Goal: Task Accomplishment & Management: Manage account settings

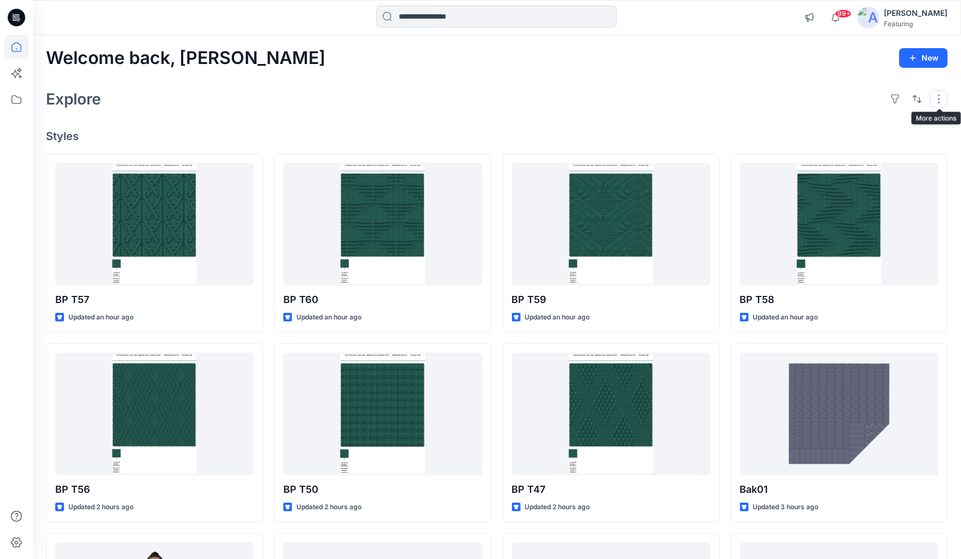
click at [940, 100] on button "button" at bounding box center [938, 98] width 17 height 17
click at [346, 73] on div "Welcome back, [PERSON_NAME] New Explore Layout Grid Large Grid Folder View Comp…" at bounding box center [497, 399] width 928 height 729
click at [21, 19] on icon at bounding box center [16, 17] width 17 height 17
click at [17, 46] on icon at bounding box center [16, 47] width 24 height 24
click at [14, 48] on icon at bounding box center [16, 47] width 24 height 24
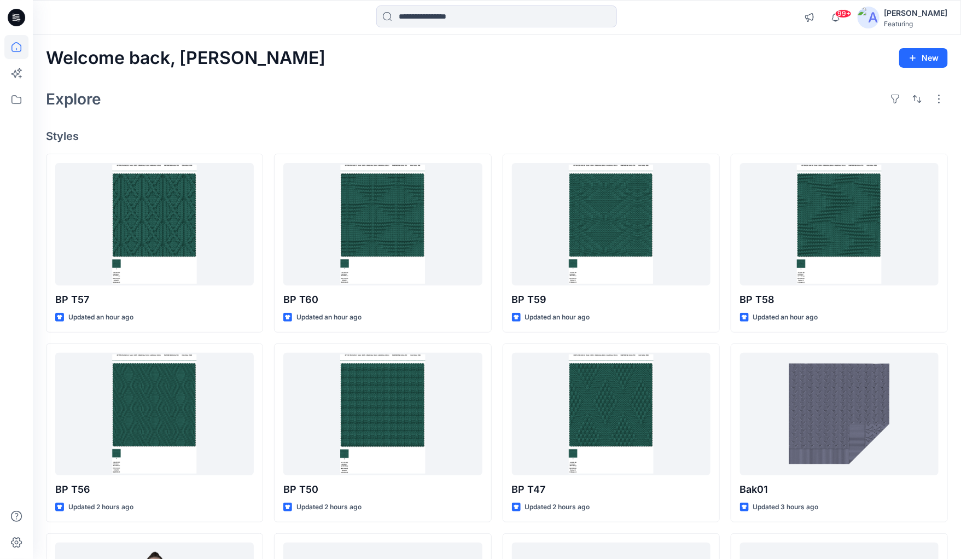
click at [858, 20] on img at bounding box center [868, 18] width 22 height 22
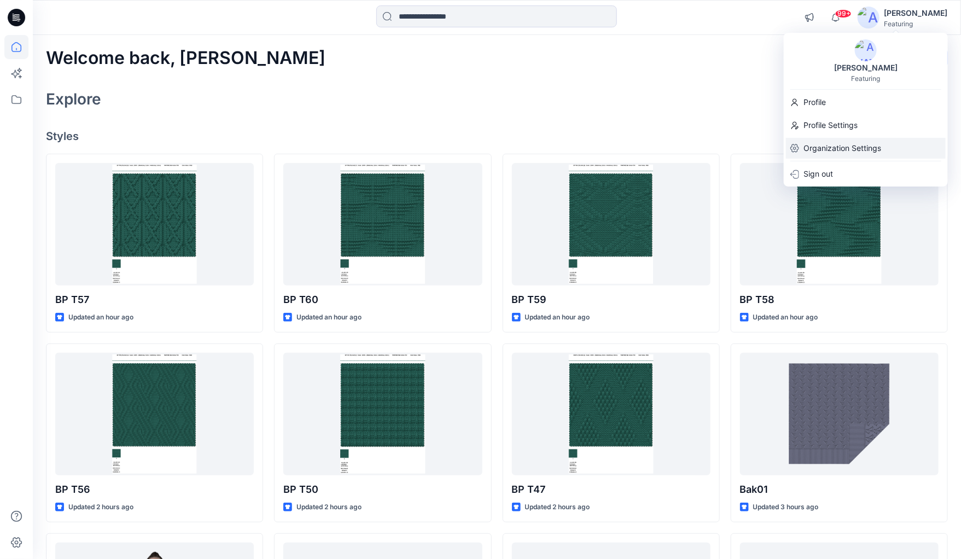
click at [821, 145] on p "Organization Settings" at bounding box center [842, 148] width 78 height 21
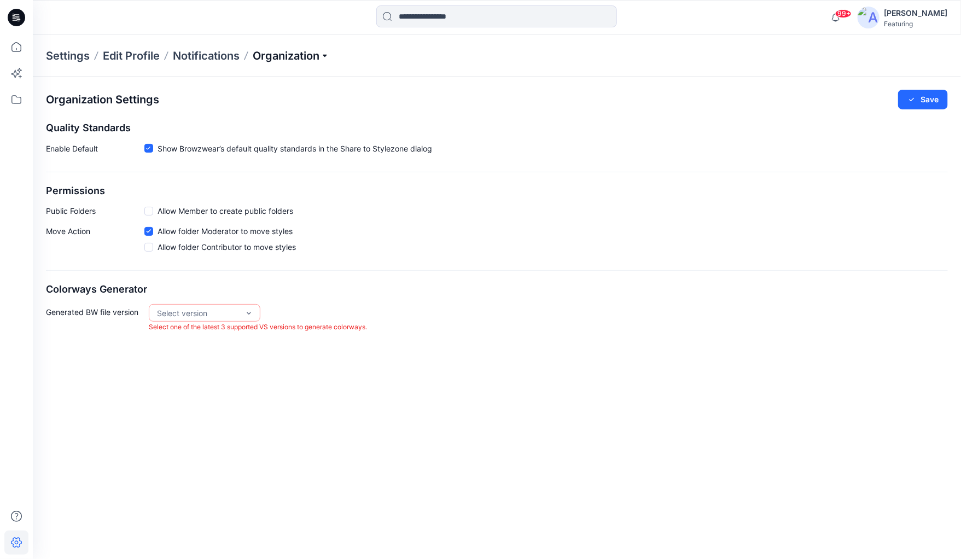
click at [325, 54] on p "Organization" at bounding box center [291, 55] width 77 height 15
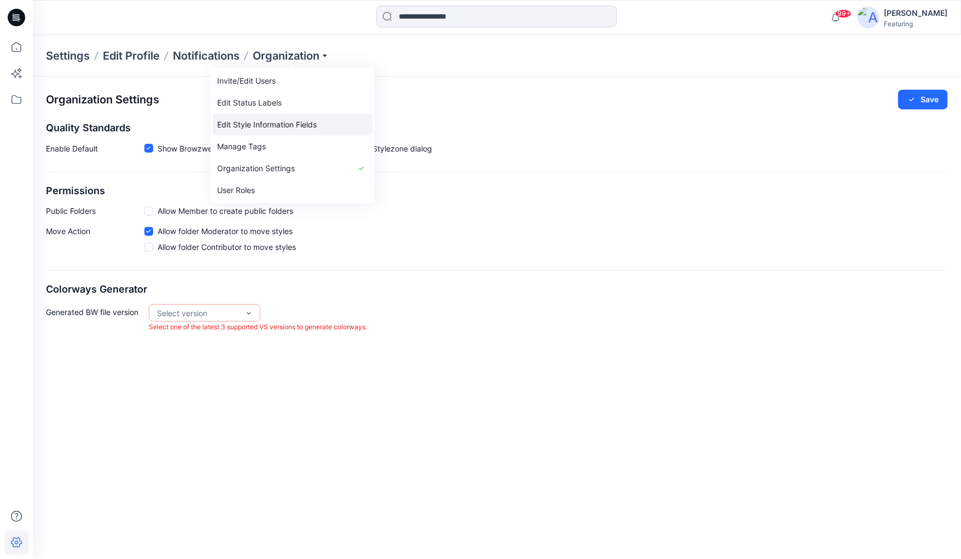
click at [236, 124] on link "Edit Style Information Fields" at bounding box center [293, 125] width 160 height 22
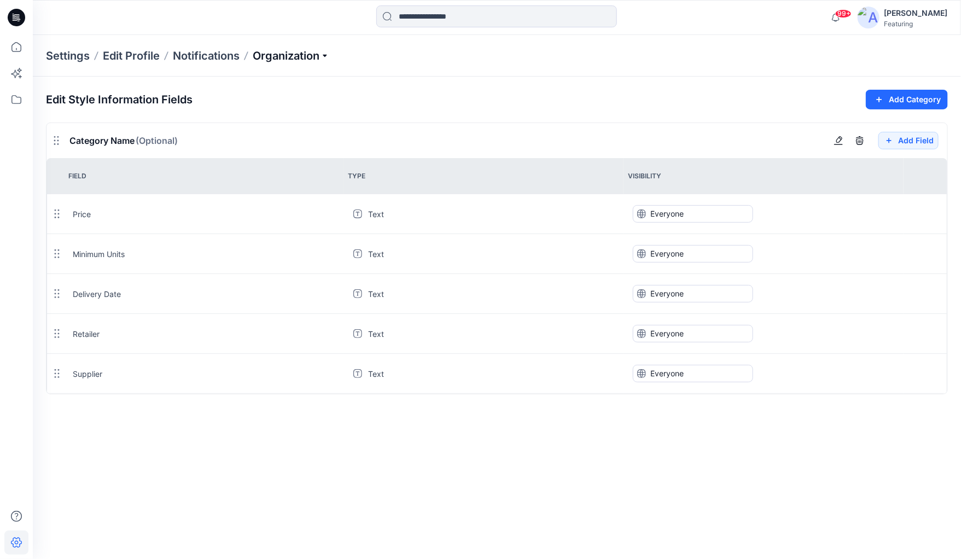
click at [326, 55] on p "Organization" at bounding box center [291, 55] width 77 height 15
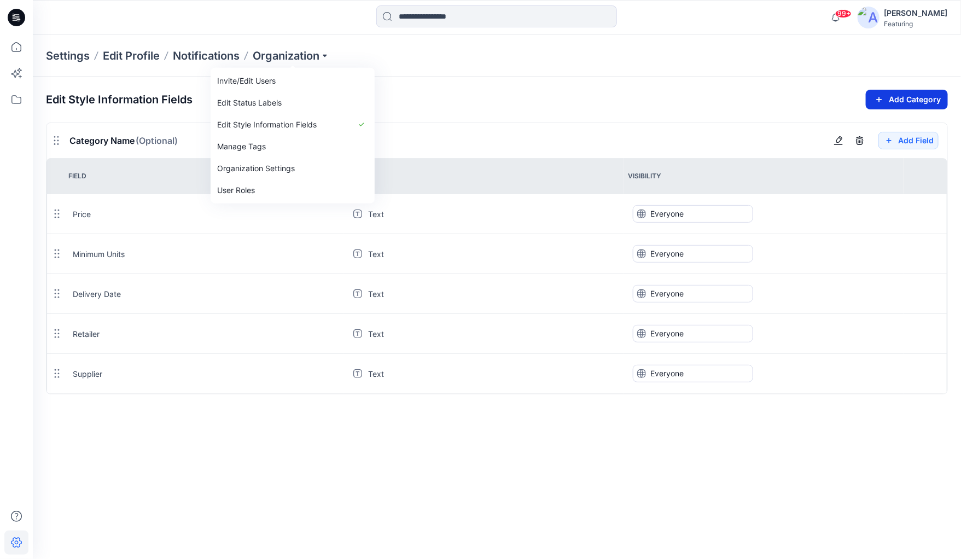
click at [920, 97] on button "Add Category" at bounding box center [907, 100] width 82 height 20
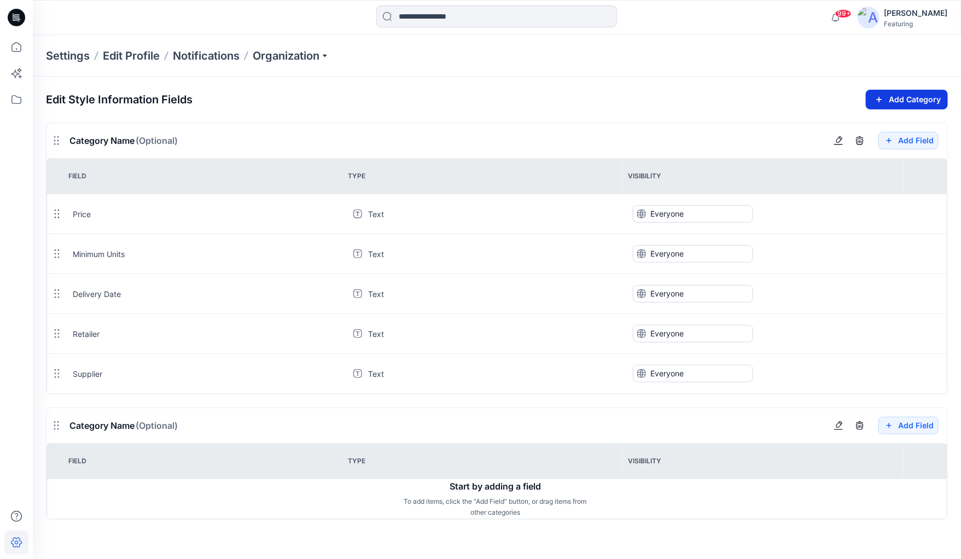
click at [920, 97] on button "Add Category" at bounding box center [907, 100] width 82 height 20
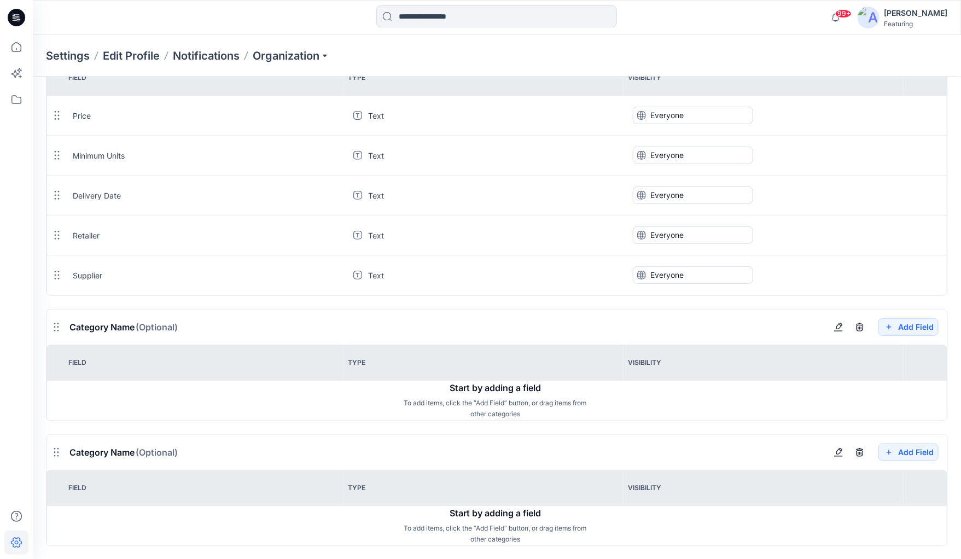
scroll to position [109, 0]
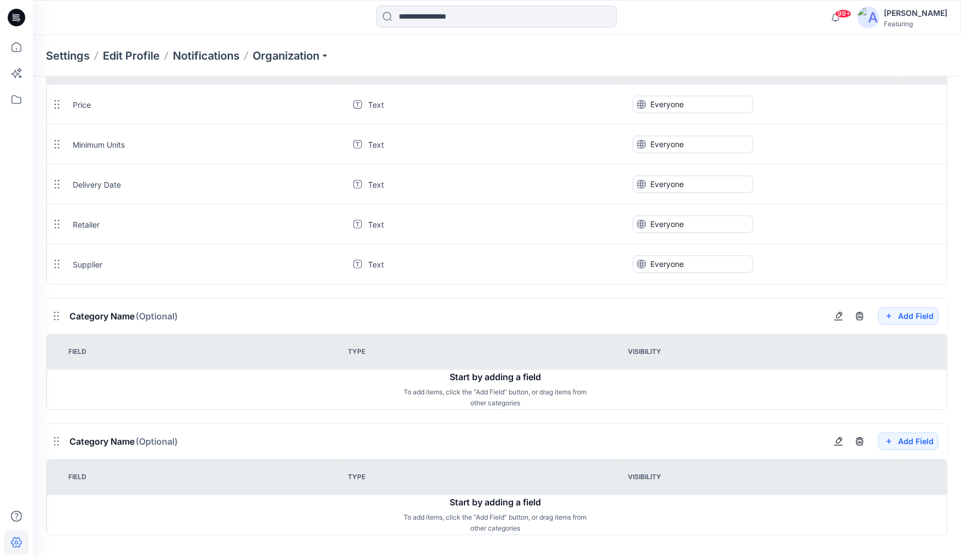
click at [167, 37] on span "(Optional)" at bounding box center [157, 31] width 42 height 11
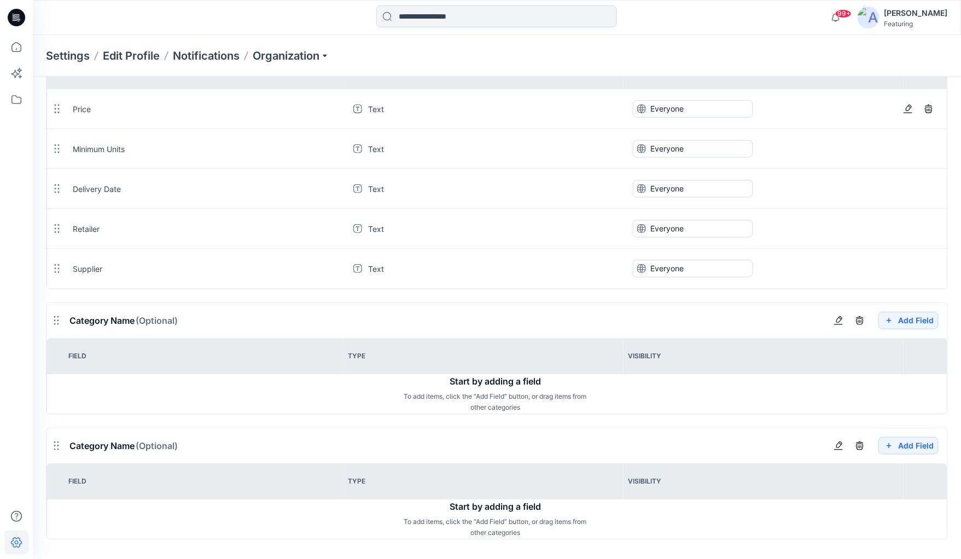
scroll to position [108, 0]
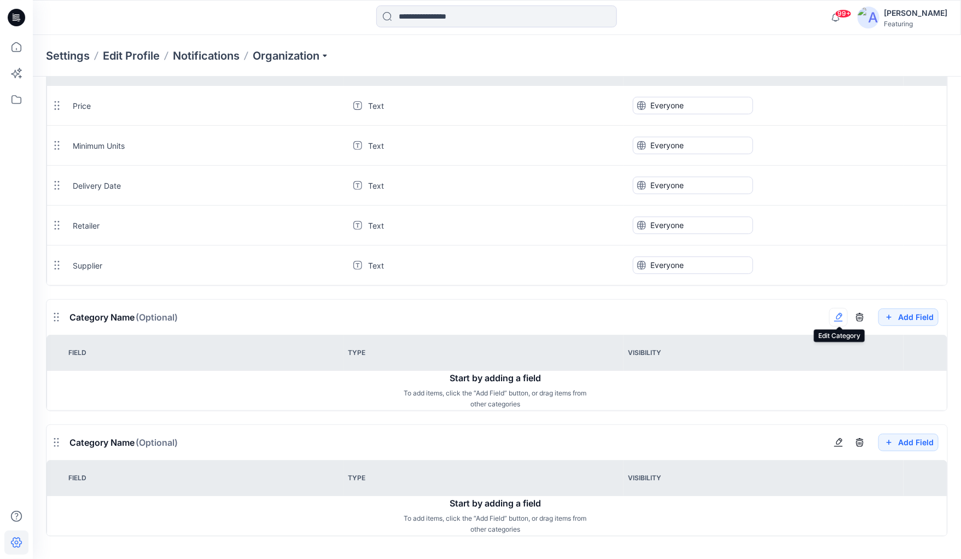
click at [838, 317] on icon "button" at bounding box center [838, 317] width 9 height 9
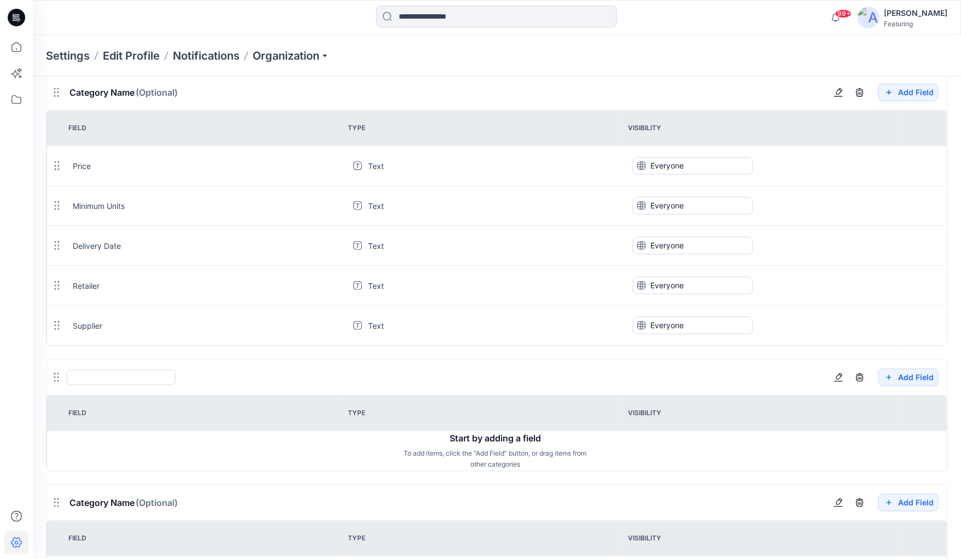
scroll to position [47, 0]
type input "*"
type input "****"
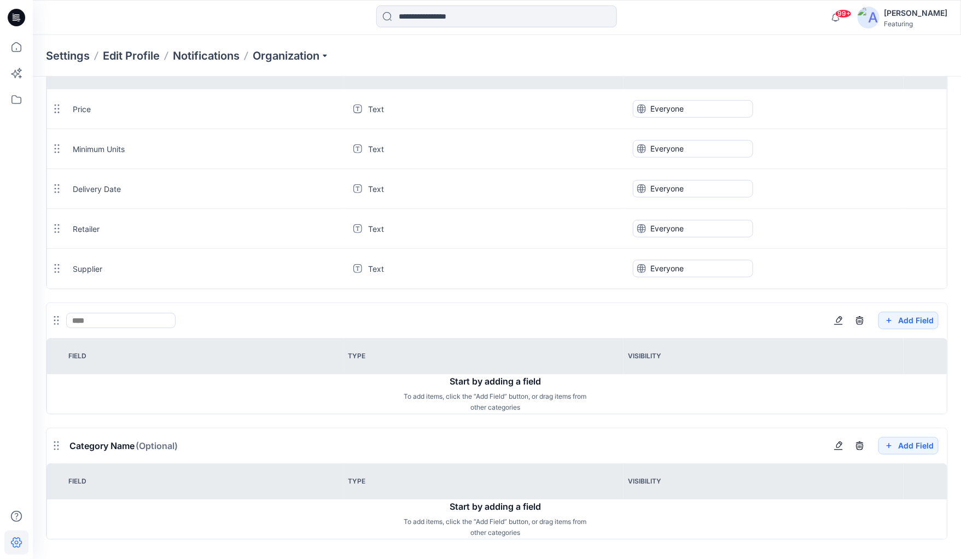
scroll to position [109, 0]
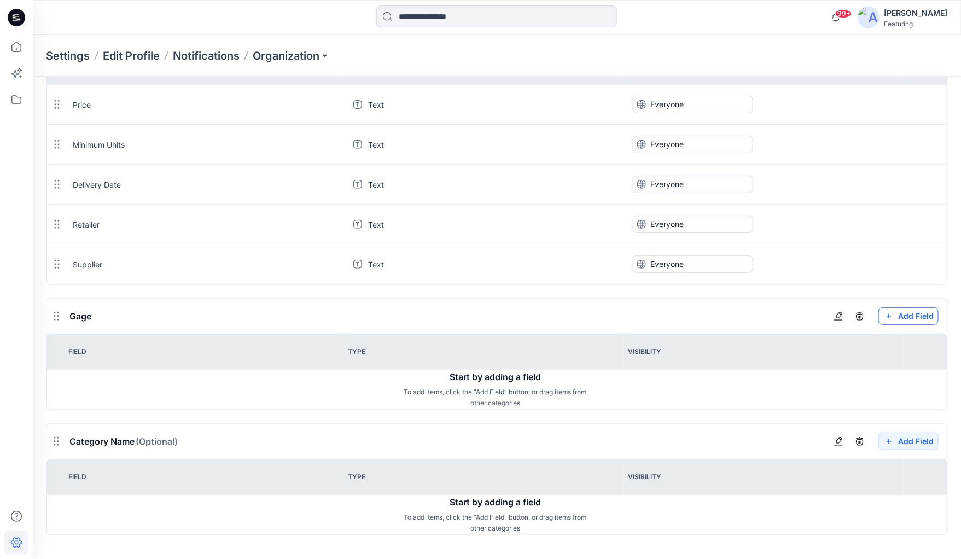
click at [919, 40] on button "Add Field" at bounding box center [908, 30] width 60 height 17
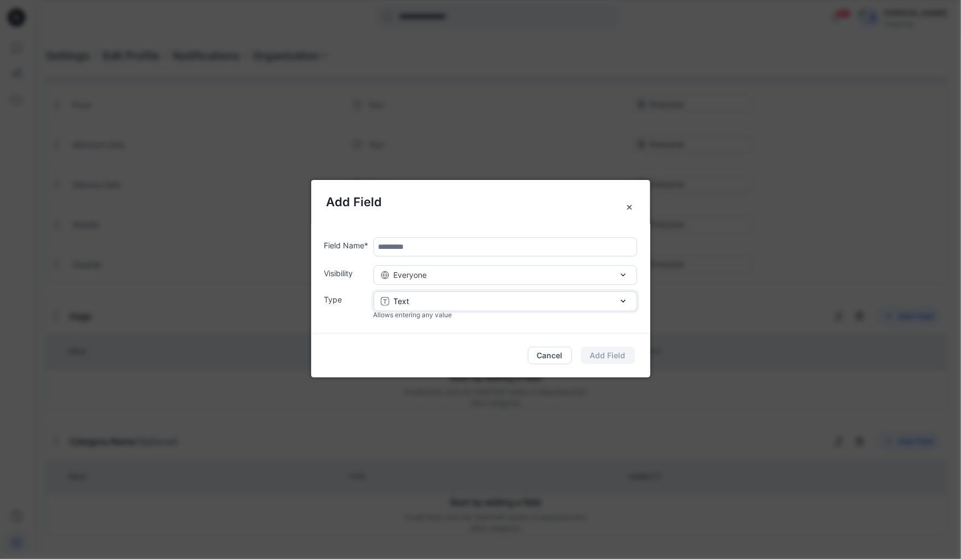
click at [622, 302] on icon "button" at bounding box center [623, 301] width 5 height 5
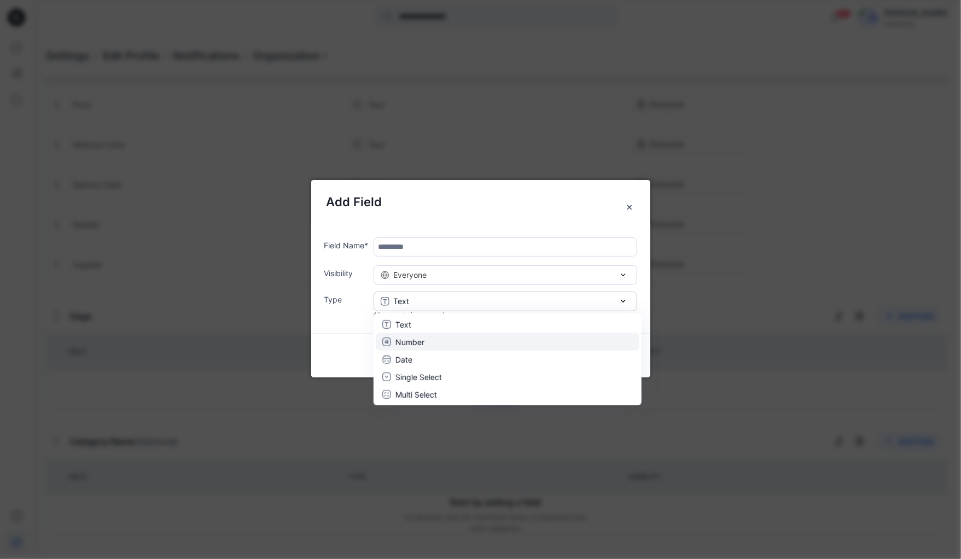
click at [402, 338] on p "Number" at bounding box center [409, 341] width 29 height 11
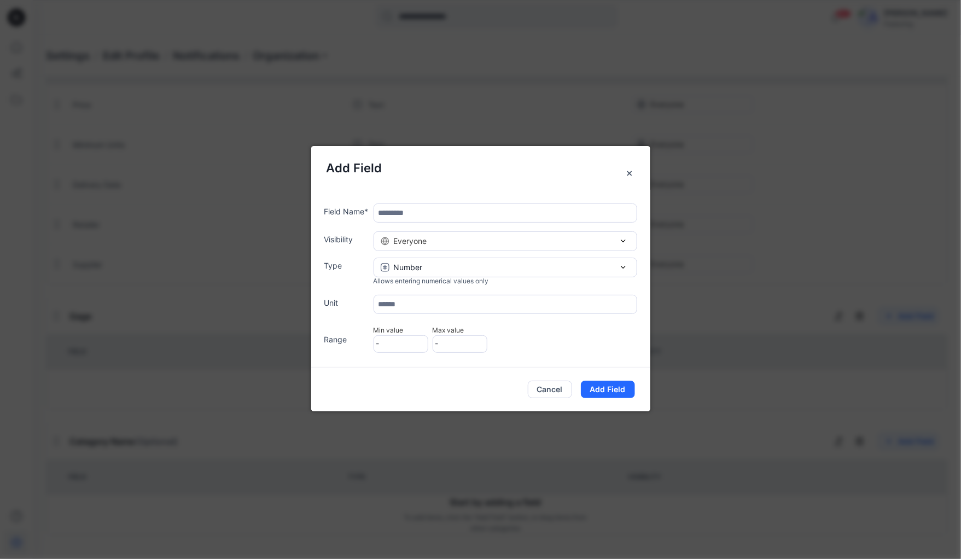
click at [393, 304] on input "text" at bounding box center [505, 304] width 264 height 19
type input "**"
click at [387, 212] on input "text" at bounding box center [505, 212] width 264 height 19
type input "****"
click at [610, 390] on button "Add Field" at bounding box center [608, 389] width 54 height 17
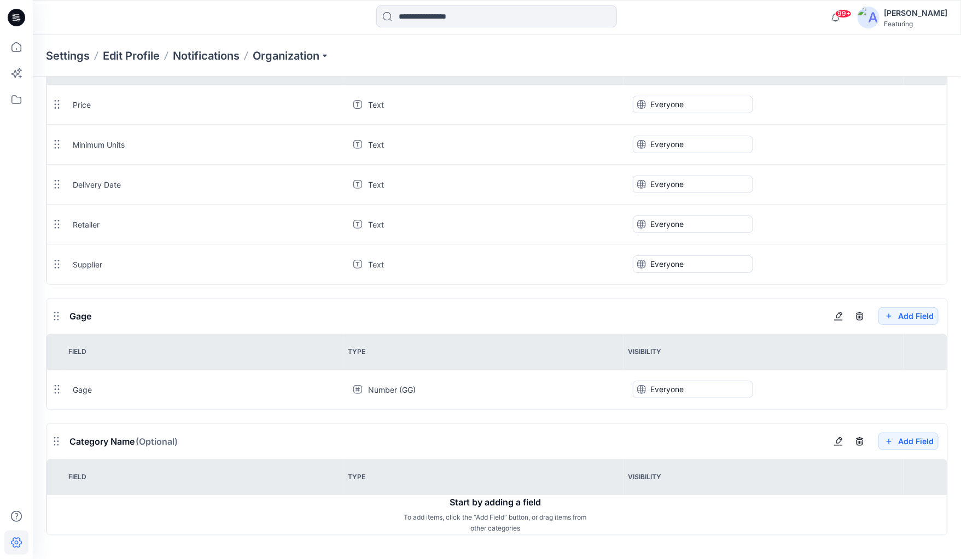
click at [81, 49] on div "Gage" at bounding box center [174, 31] width 210 height 35
click at [842, 312] on icon "button" at bounding box center [839, 315] width 6 height 7
type input "****"
click at [770, 313] on div "**** Add Field" at bounding box center [496, 316] width 901 height 35
click at [919, 40] on button "Add Field" at bounding box center [908, 30] width 60 height 17
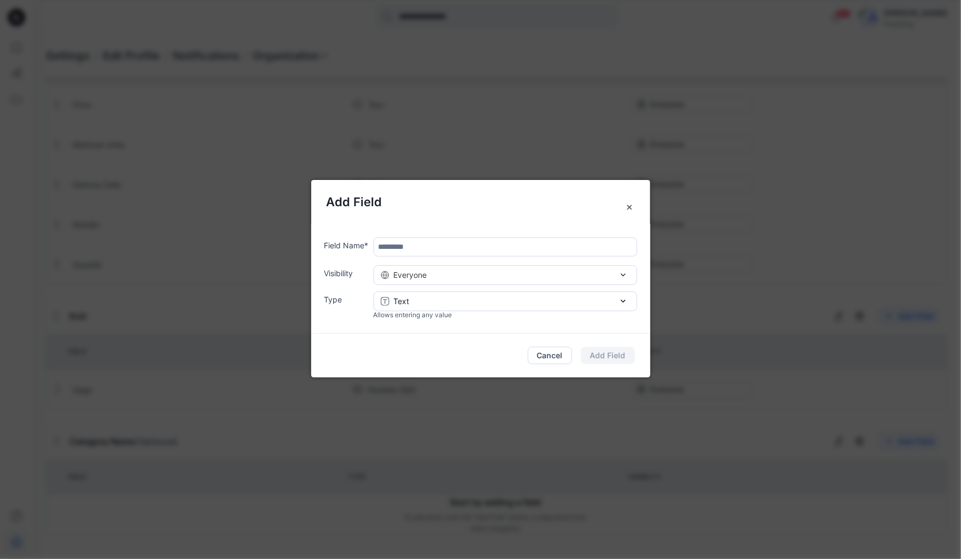
click at [409, 247] on input "text" at bounding box center [505, 246] width 264 height 19
type input "*******"
click at [425, 300] on div "Text" at bounding box center [505, 300] width 249 height 11
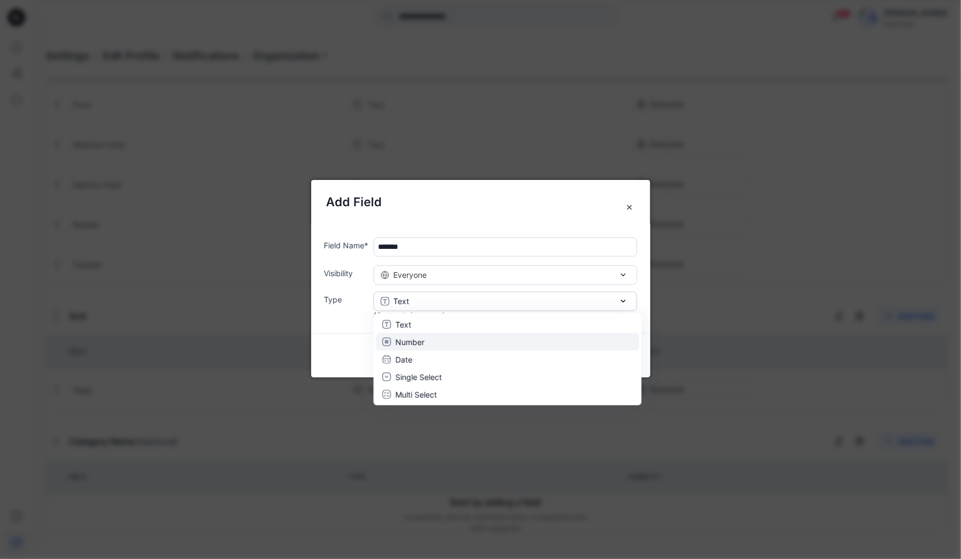
click at [413, 343] on p "Number" at bounding box center [409, 341] width 29 height 11
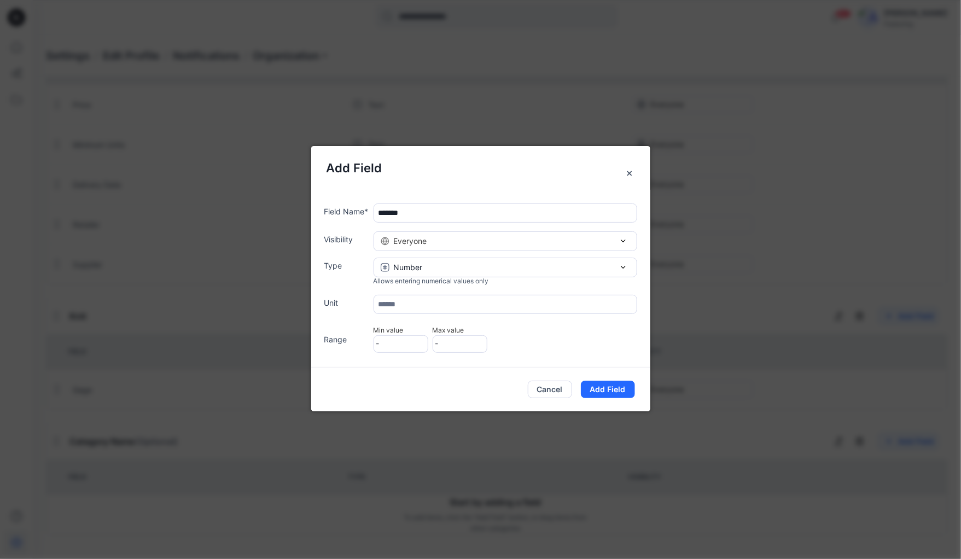
click at [10, 216] on div "Add Field Field Name * ******* Visibility Everyone Everyone Members Type Number…" at bounding box center [480, 279] width 961 height 559
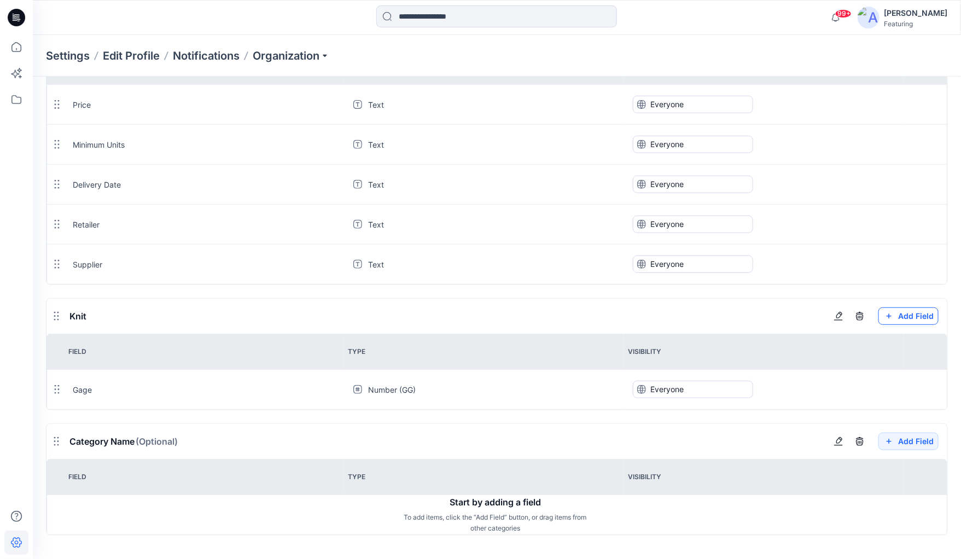
click at [926, 40] on button "Add Field" at bounding box center [908, 30] width 60 height 17
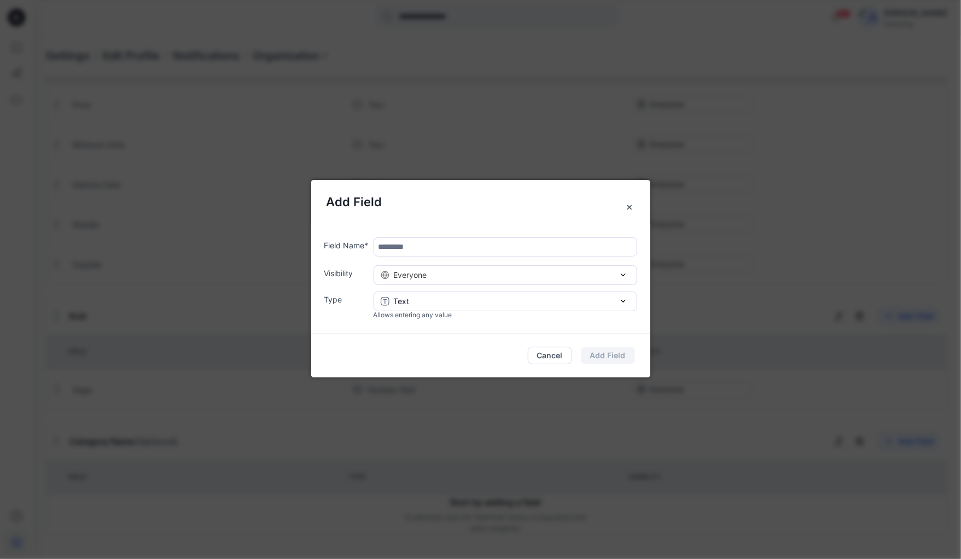
click at [423, 246] on input "text" at bounding box center [505, 246] width 264 height 19
type input "*******"
click at [426, 303] on div "Text" at bounding box center [505, 300] width 249 height 11
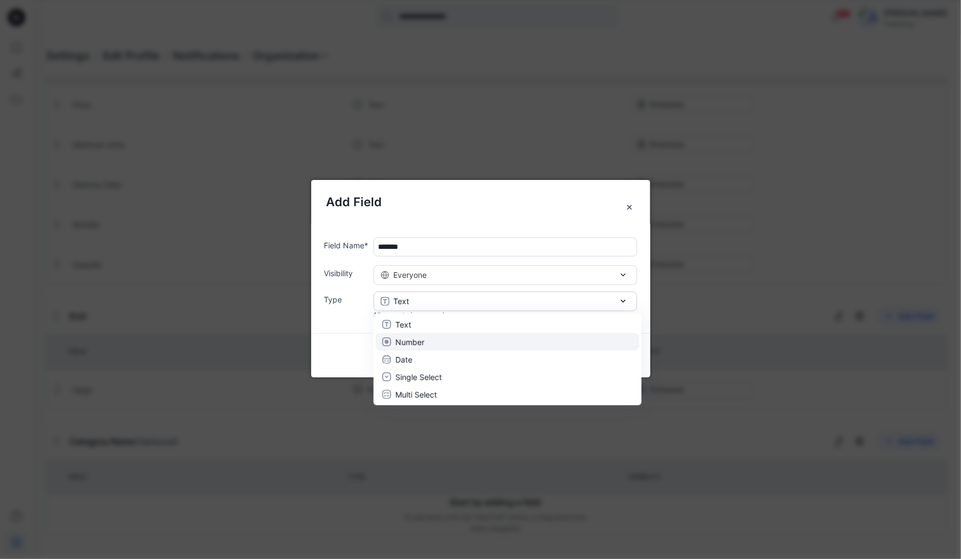
click at [406, 342] on p "Number" at bounding box center [409, 341] width 29 height 11
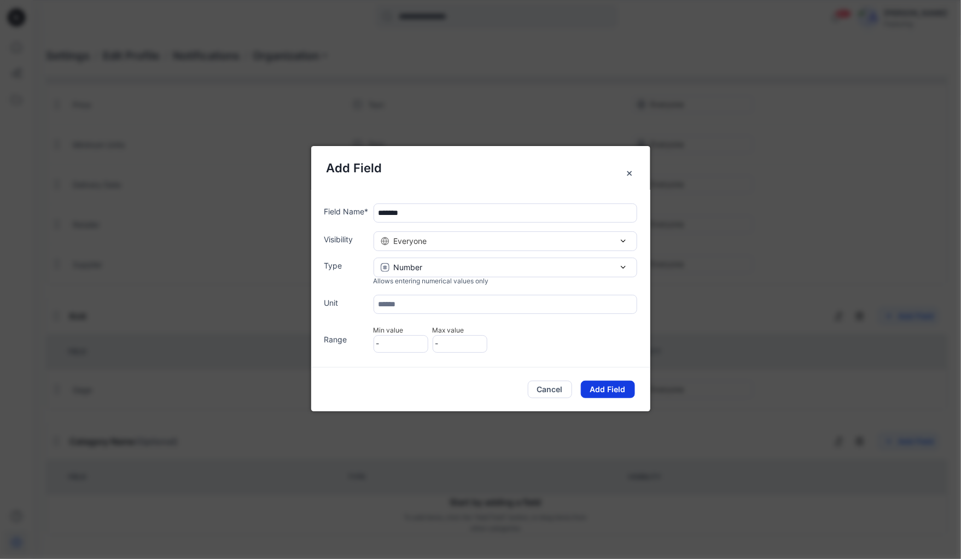
click at [612, 392] on button "Add Field" at bounding box center [608, 389] width 54 height 17
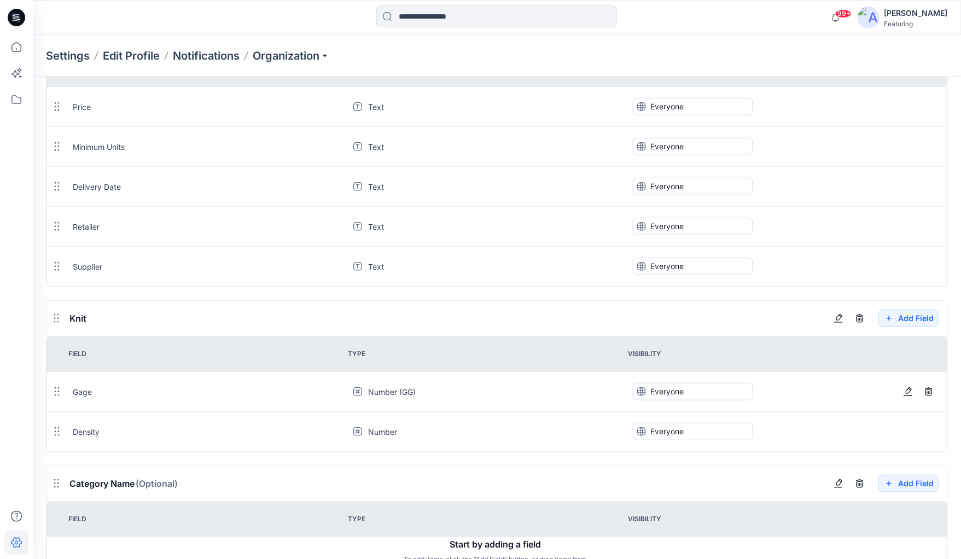
scroll to position [107, 0]
